Goal: Task Accomplishment & Management: Manage account settings

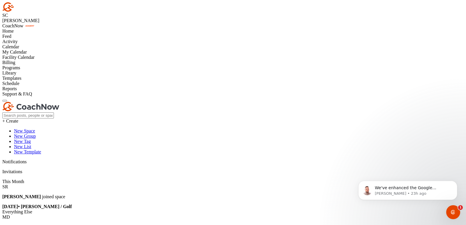
scroll to position [159, 0]
click at [80, 29] on div at bounding box center [232, 29] width 461 height 0
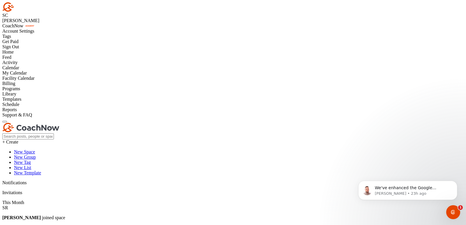
click at [27, 55] on div "Home" at bounding box center [232, 51] width 461 height 5
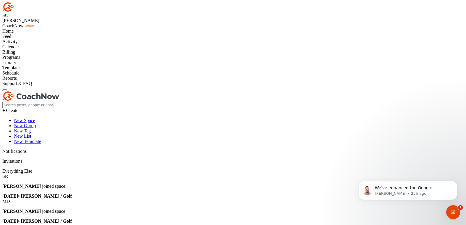
click at [81, 29] on div at bounding box center [232, 29] width 461 height 0
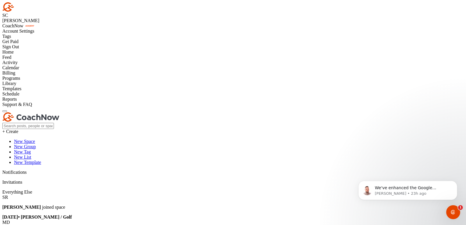
click at [66, 34] on div "Account Settings" at bounding box center [232, 31] width 461 height 5
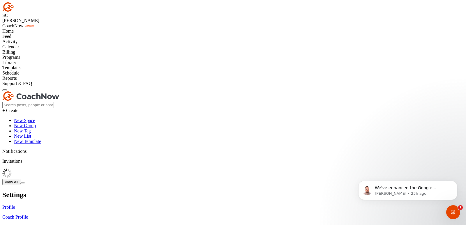
type input "Skyler"
type input "[PERSON_NAME]"
type input "[EMAIL_ADDRESS][DOMAIN_NAME]"
type input "+"
type input "Brentwood Country Club"
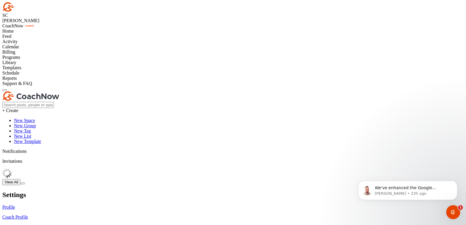
type textarea "2023 Assistant Golf Professional of the Year- [GEOGRAPHIC_DATA] Chapter"
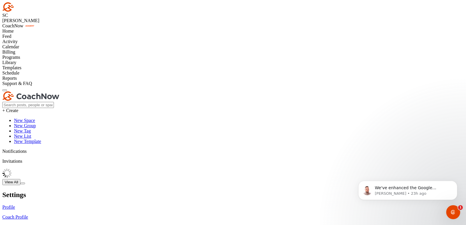
checkbox input "true"
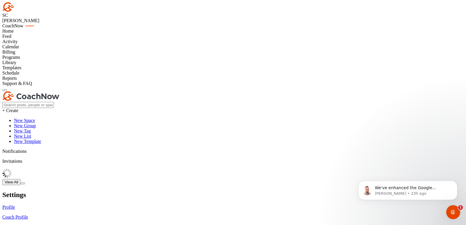
checkbox input "true"
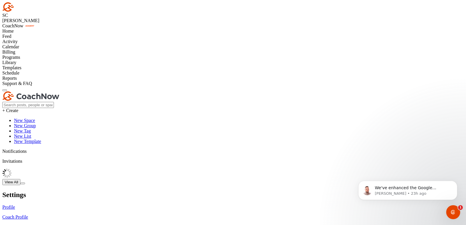
type input "Skyler"
type input "[PERSON_NAME]"
type input "[EMAIL_ADDRESS][DOMAIN_NAME]"
type input "+"
type input "Brentwood Country Club"
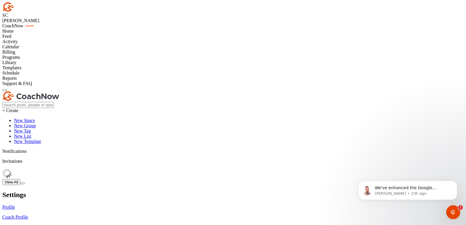
type textarea "2023 Assistant Golf Professional of the Year- [GEOGRAPHIC_DATA] Chapter"
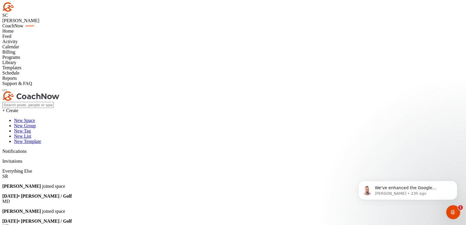
click at [32, 49] on div "Calendar" at bounding box center [232, 46] width 461 height 5
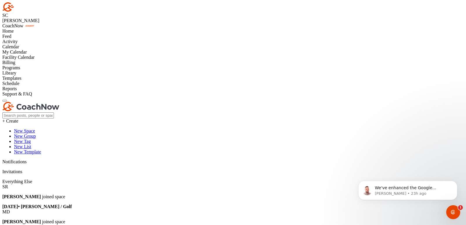
click at [44, 55] on div "My Calendar" at bounding box center [232, 51] width 461 height 5
click at [29, 81] on div "Templates" at bounding box center [232, 78] width 461 height 5
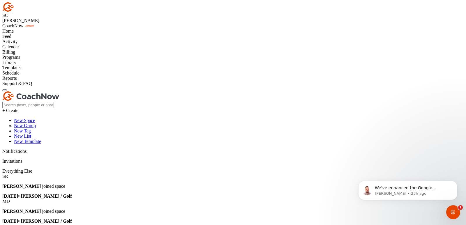
click at [31, 34] on div "Home" at bounding box center [232, 31] width 461 height 5
click at [79, 29] on div at bounding box center [232, 29] width 461 height 0
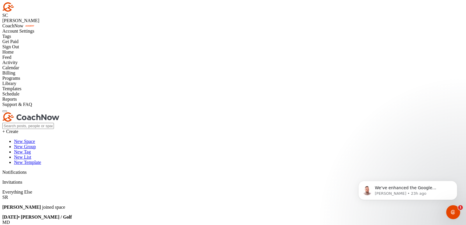
click at [63, 34] on div "Account Settings" at bounding box center [232, 31] width 461 height 5
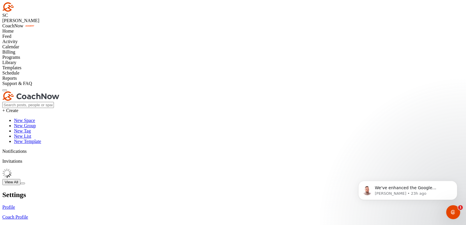
type input "Skyler"
type input "[PERSON_NAME]"
type input "[EMAIL_ADDRESS][DOMAIN_NAME]"
type input "+"
type input "Brentwood Country Club"
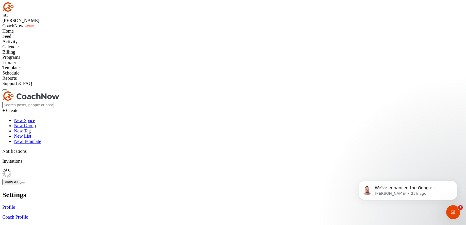
type textarea "2023 Assistant Golf Professional of the Year- [GEOGRAPHIC_DATA] Chapter"
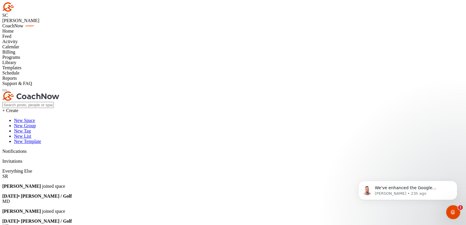
click at [33, 49] on div "Calendar" at bounding box center [232, 46] width 461 height 5
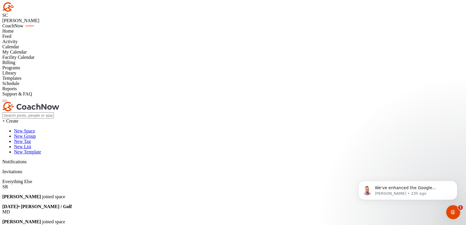
click at [41, 55] on div "My Calendar" at bounding box center [232, 51] width 461 height 5
drag, startPoint x: 227, startPoint y: 108, endPoint x: 234, endPoint y: 207, distance: 99.5
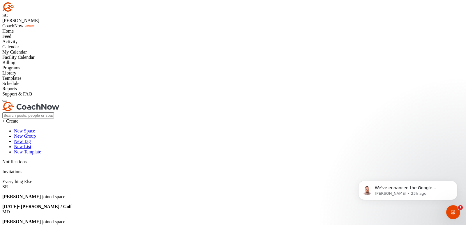
scroll to position [134, 0]
drag, startPoint x: 231, startPoint y: 102, endPoint x: 230, endPoint y: 199, distance: 97.0
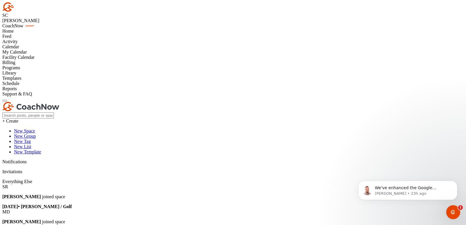
checkbox input "true"
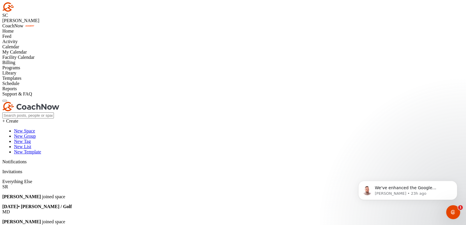
type input "N"
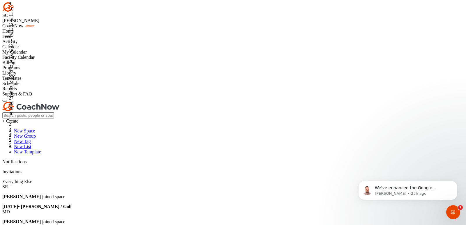
click at [24, 128] on div "31" at bounding box center [16, 129] width 15 height 5
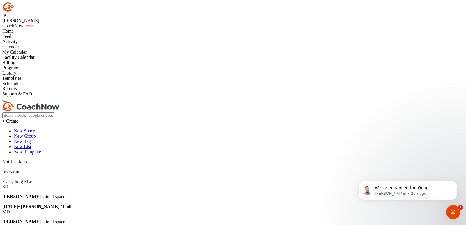
click at [454, 214] on icon "Open Intercom Messenger" at bounding box center [452, 212] width 10 height 10
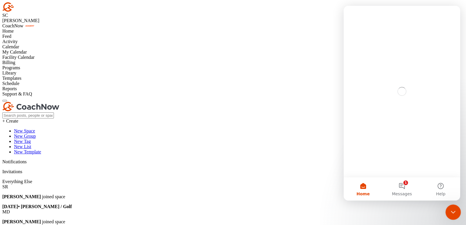
scroll to position [0, 0]
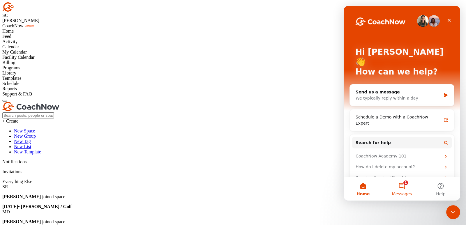
click at [411, 184] on button "1 Messages" at bounding box center [401, 188] width 39 height 23
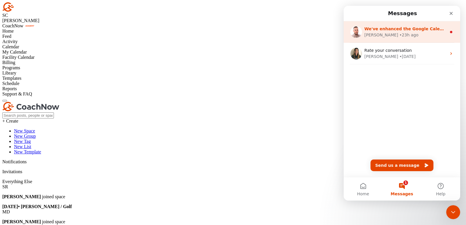
click at [433, 33] on div "[PERSON_NAME] • 23h ago" at bounding box center [405, 35] width 82 height 6
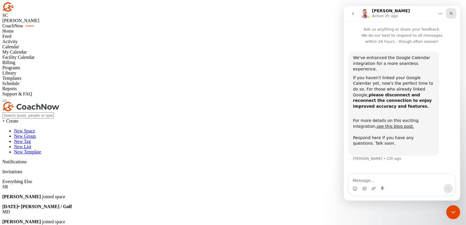
click at [453, 13] on icon "Close" at bounding box center [451, 13] width 5 height 5
